Goal: Use online tool/utility: Utilize a website feature to perform a specific function

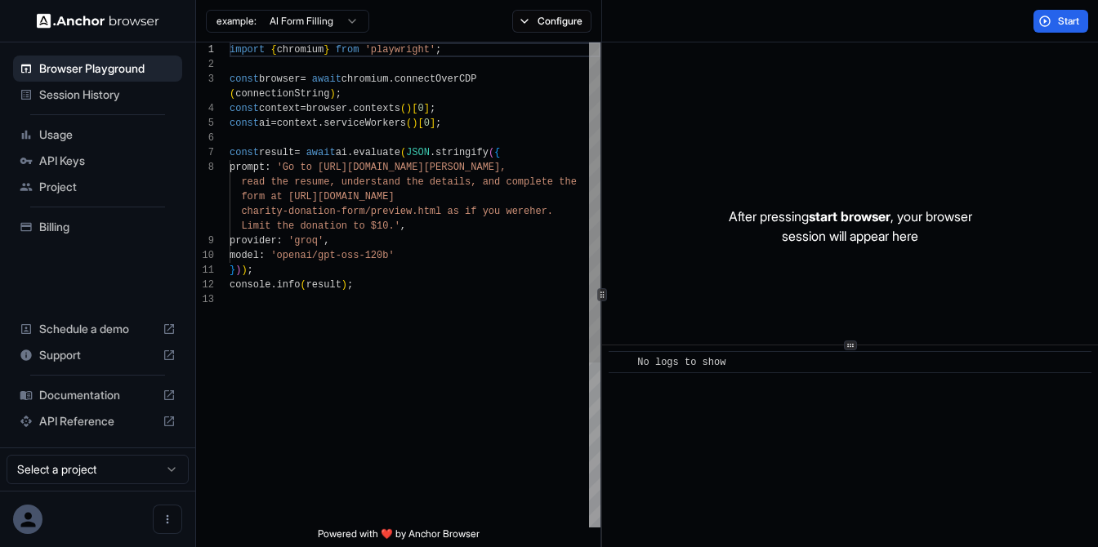
scroll to position [103, 0]
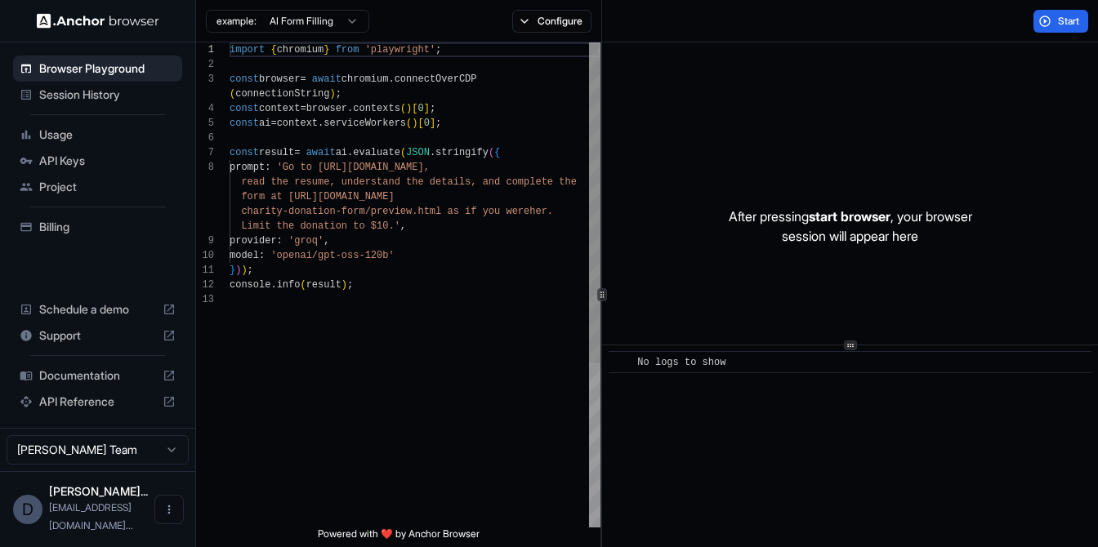
scroll to position [103, 0]
click at [328, 22] on html "Browser Playground Session History Usage API Keys Project Billing Schedule a de…" at bounding box center [549, 273] width 1098 height 547
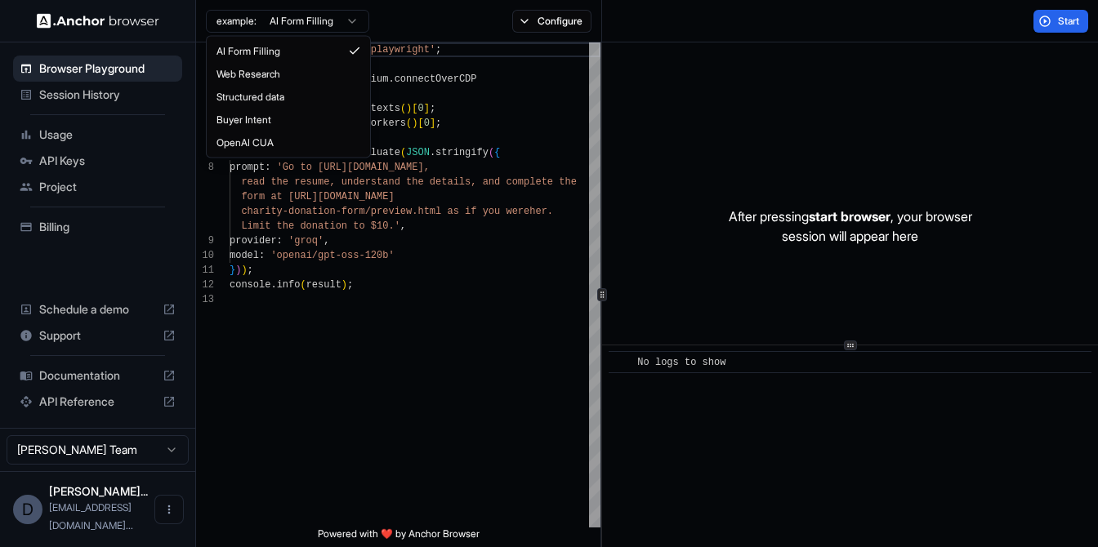
click at [328, 22] on html "Browser Playground Session History Usage API Keys Project Billing Schedule a de…" at bounding box center [549, 273] width 1098 height 547
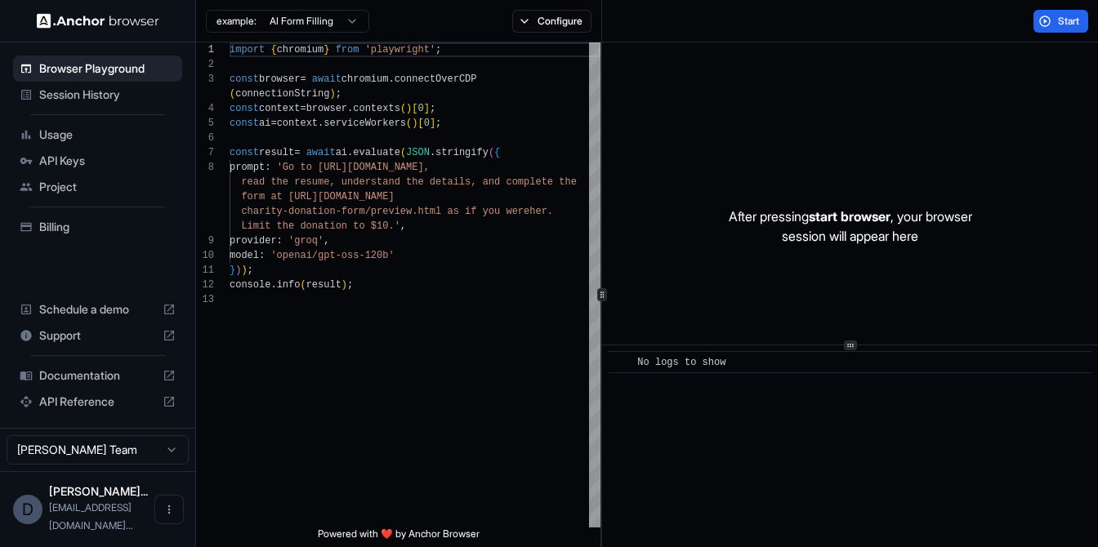
click at [116, 133] on span "Usage" at bounding box center [107, 135] width 136 height 16
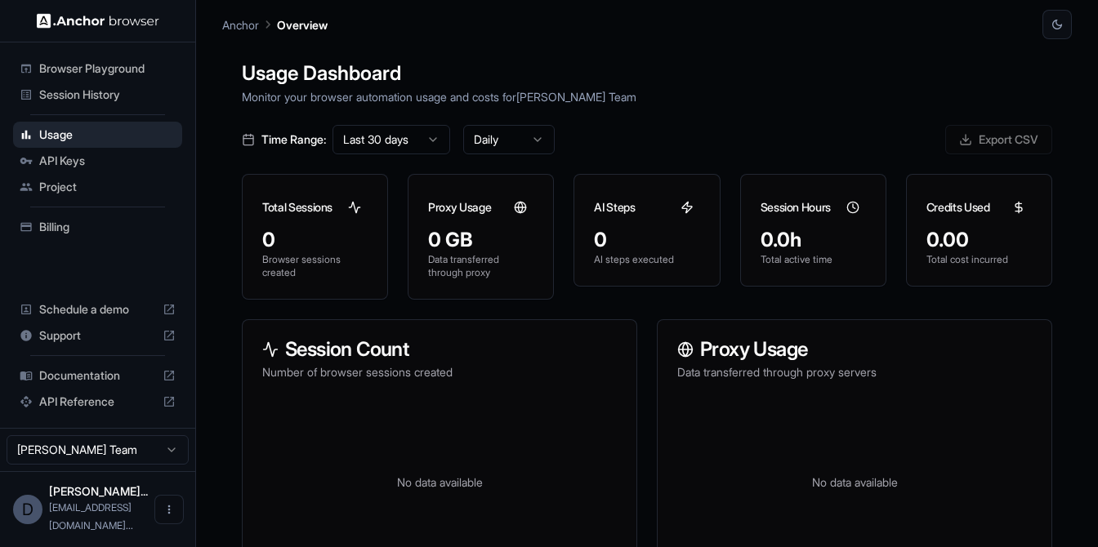
click at [105, 163] on span "API Keys" at bounding box center [107, 161] width 136 height 16
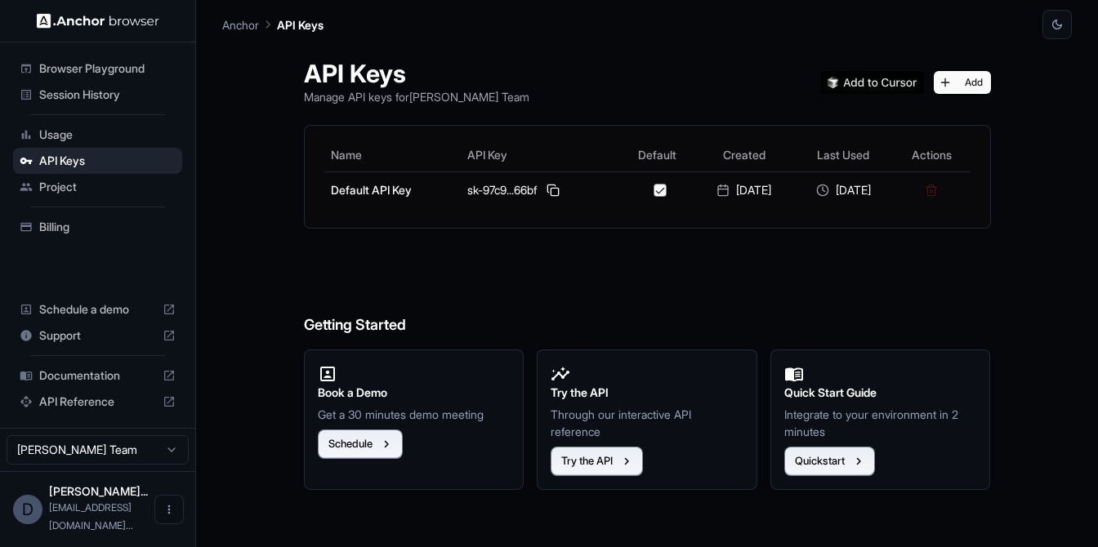
click at [122, 68] on span "Browser Playground" at bounding box center [107, 68] width 136 height 16
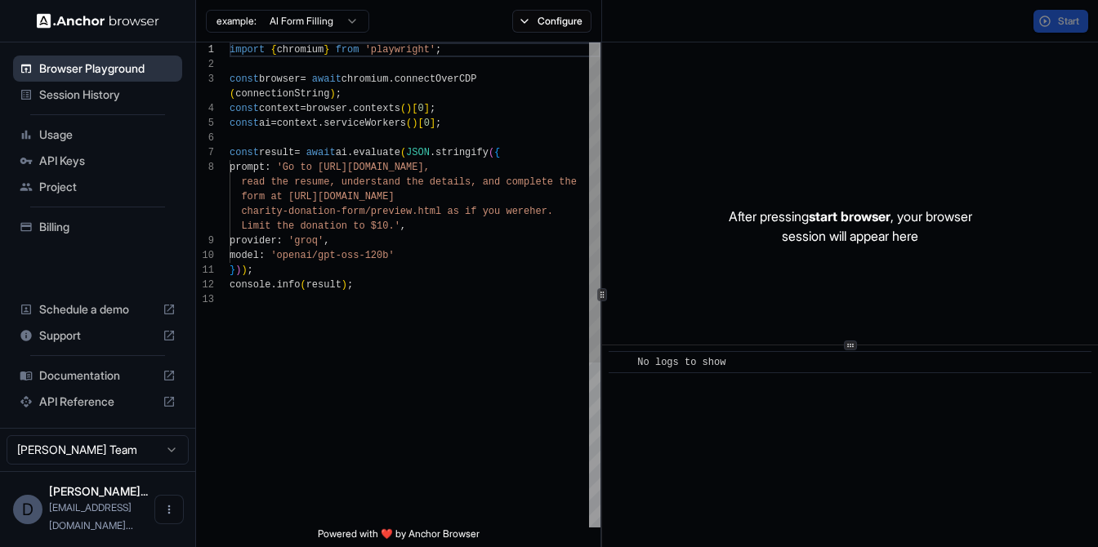
scroll to position [103, 0]
click at [97, 415] on div "API Reference" at bounding box center [97, 402] width 169 height 26
click at [88, 163] on span "API Keys" at bounding box center [107, 161] width 136 height 16
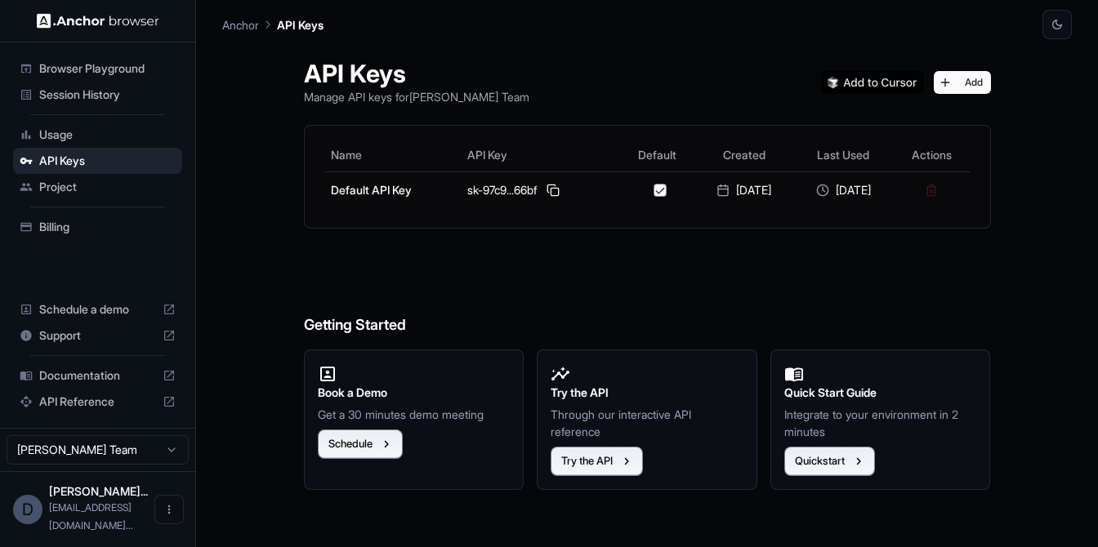
click at [85, 179] on span "Project" at bounding box center [107, 187] width 136 height 16
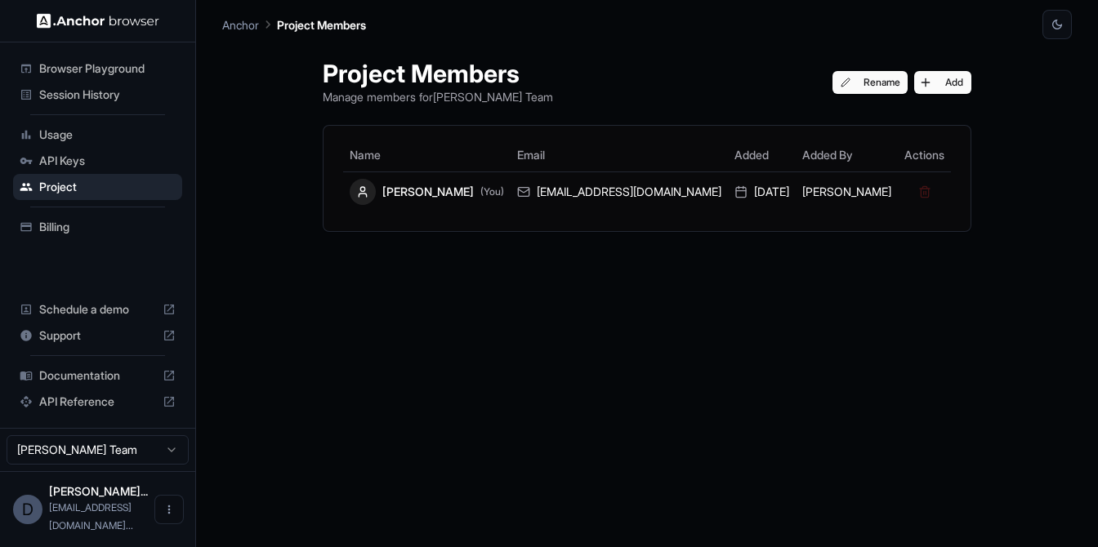
click at [93, 132] on span "Usage" at bounding box center [107, 135] width 136 height 16
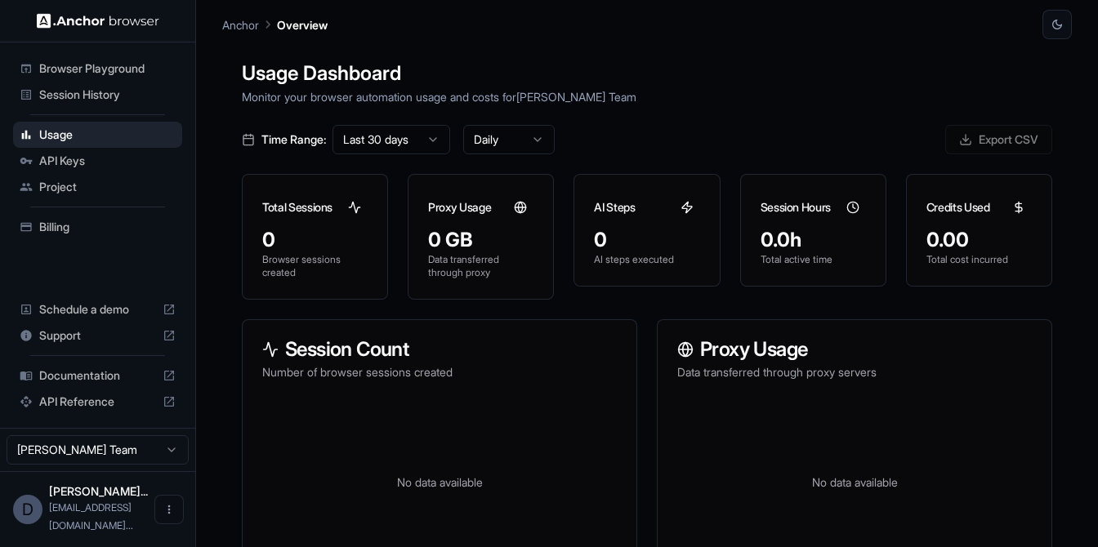
click at [91, 88] on span "Session History" at bounding box center [107, 95] width 136 height 16
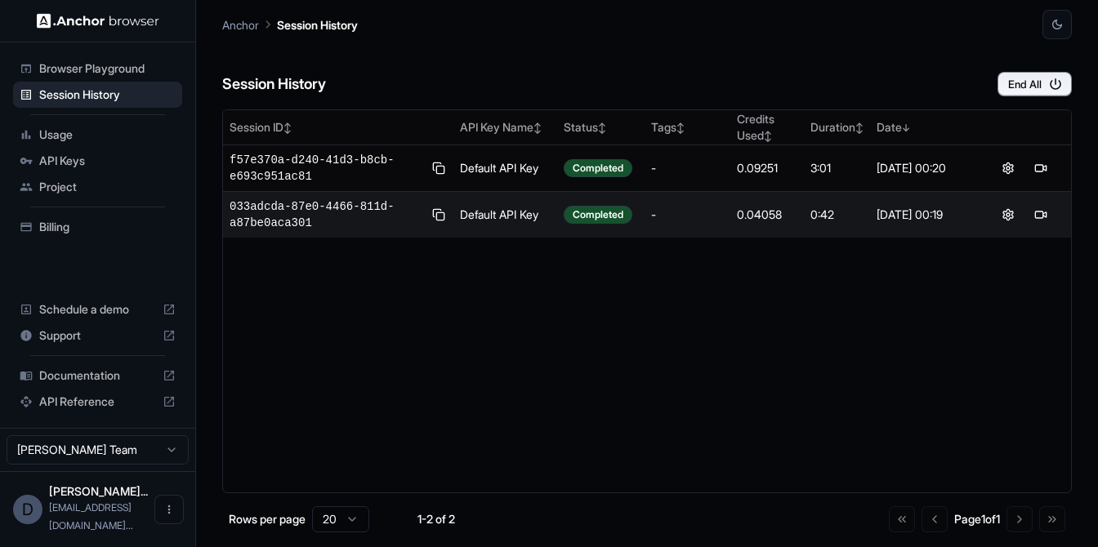
click at [105, 72] on span "Browser Playground" at bounding box center [107, 68] width 136 height 16
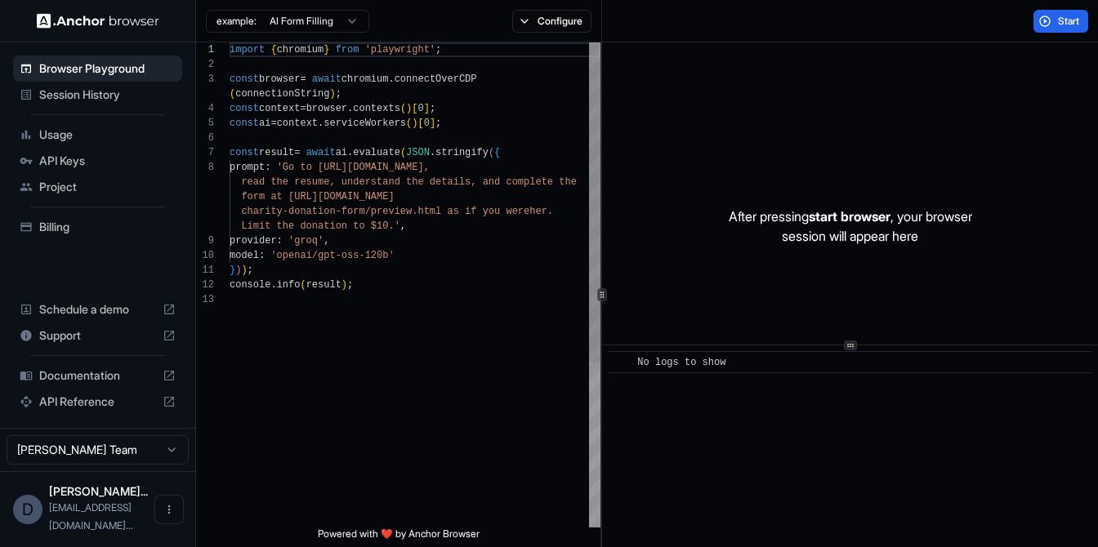
scroll to position [118, 0]
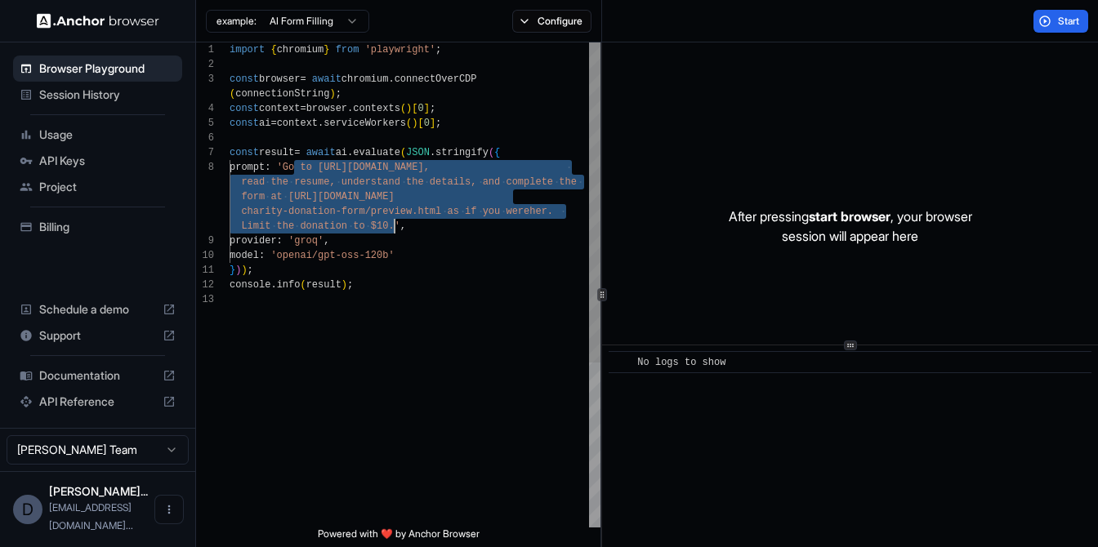
drag, startPoint x: 297, startPoint y: 172, endPoint x: 394, endPoint y: 226, distance: 111.6
click at [394, 226] on div "import { chromium } from 'playwright' ; const browser = await chromium . connec…" at bounding box center [415, 409] width 371 height 735
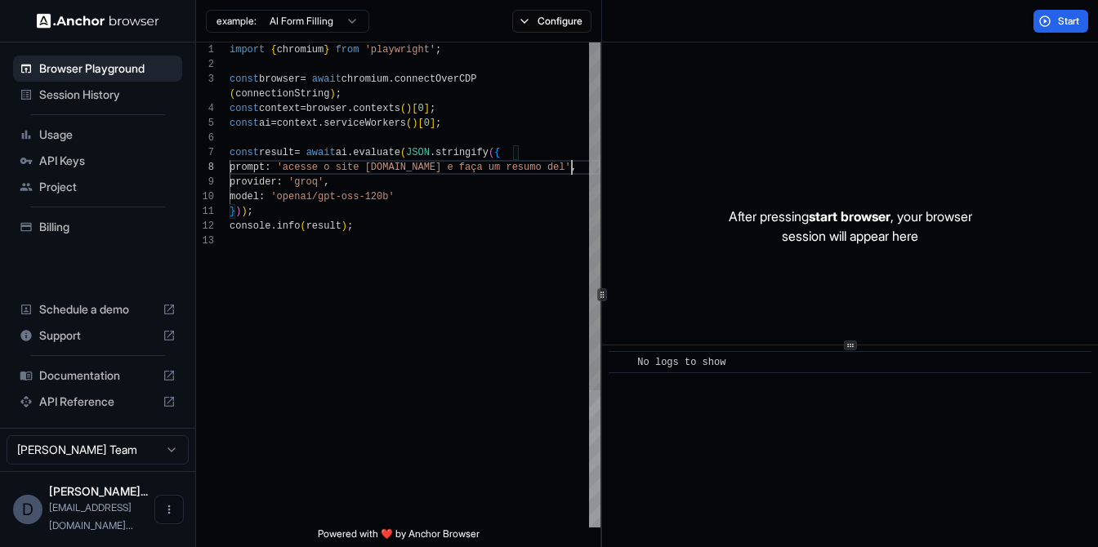
scroll to position [132, 0]
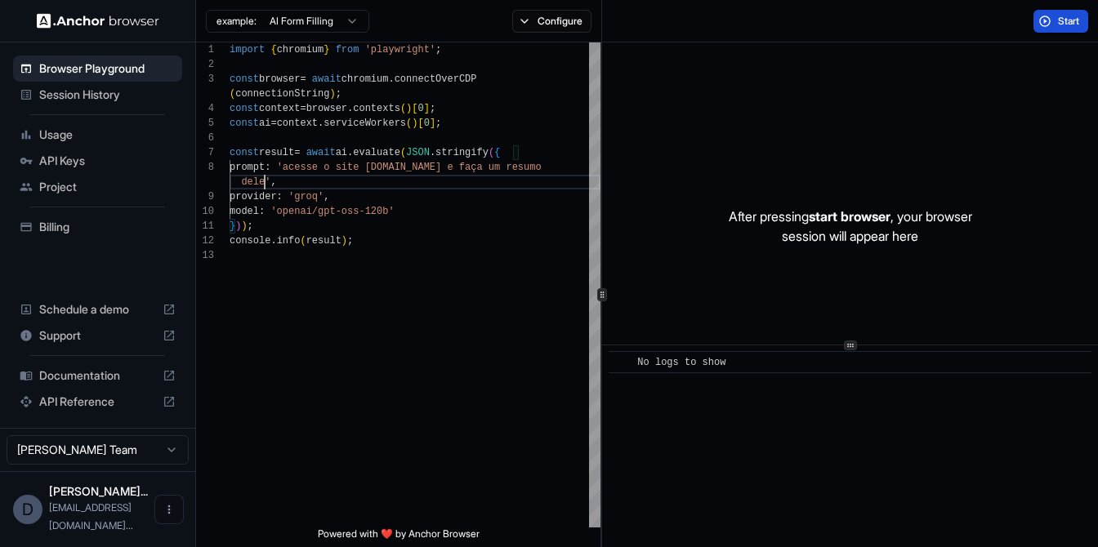
type textarea "**********"
click at [1054, 23] on button "Start" at bounding box center [1061, 21] width 55 height 23
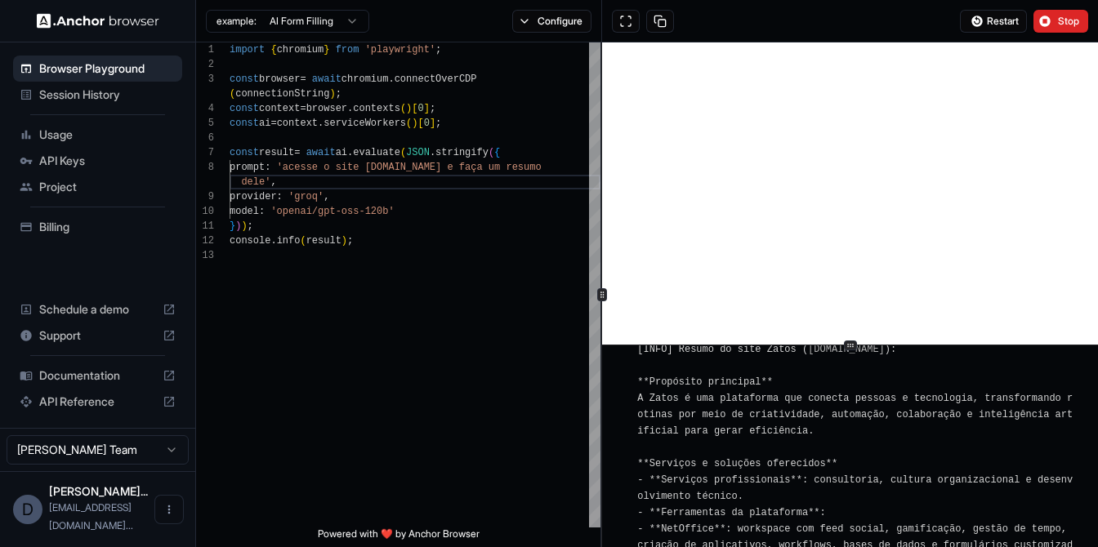
scroll to position [993, 0]
